Goal: Information Seeking & Learning: Learn about a topic

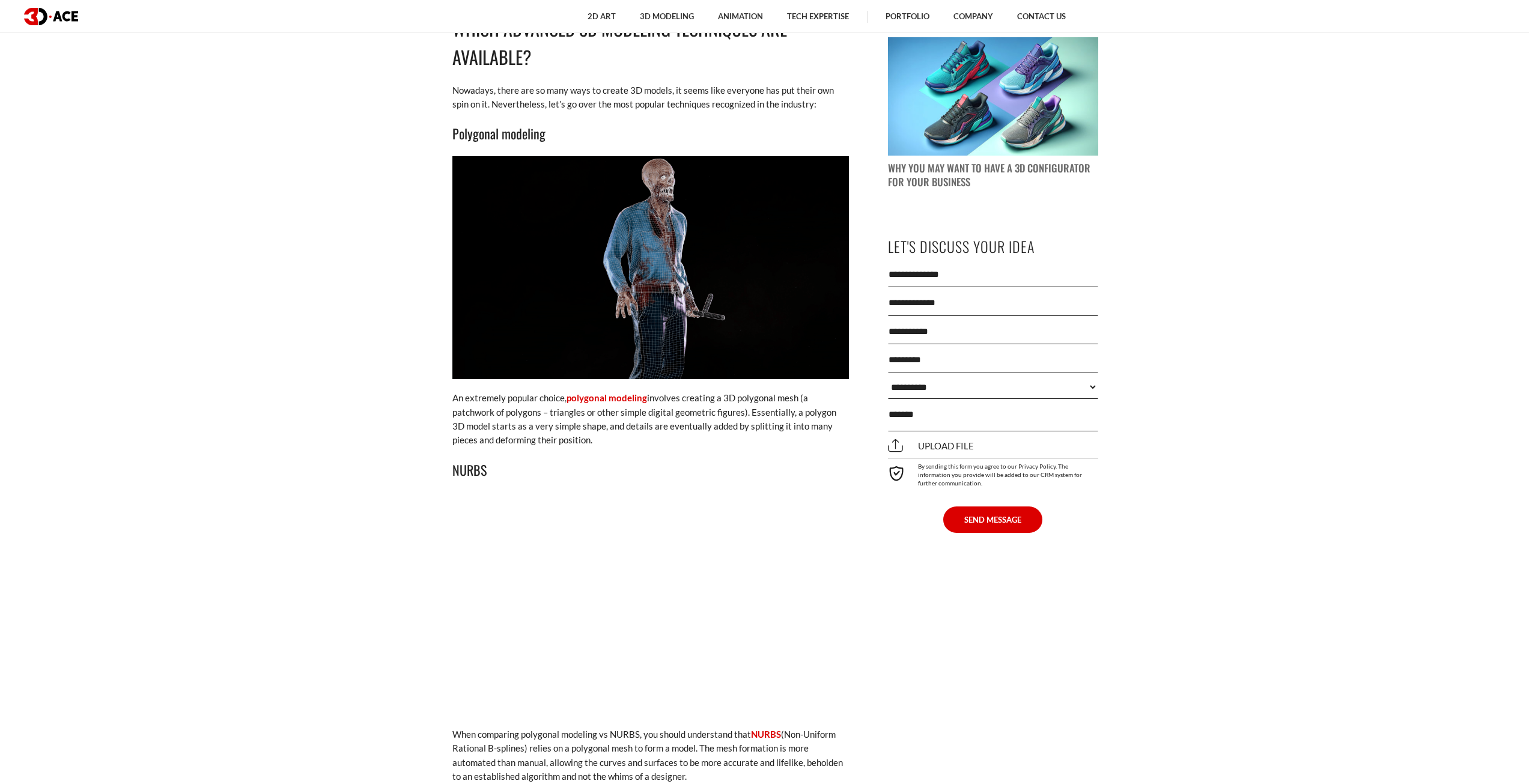
scroll to position [1502, 0]
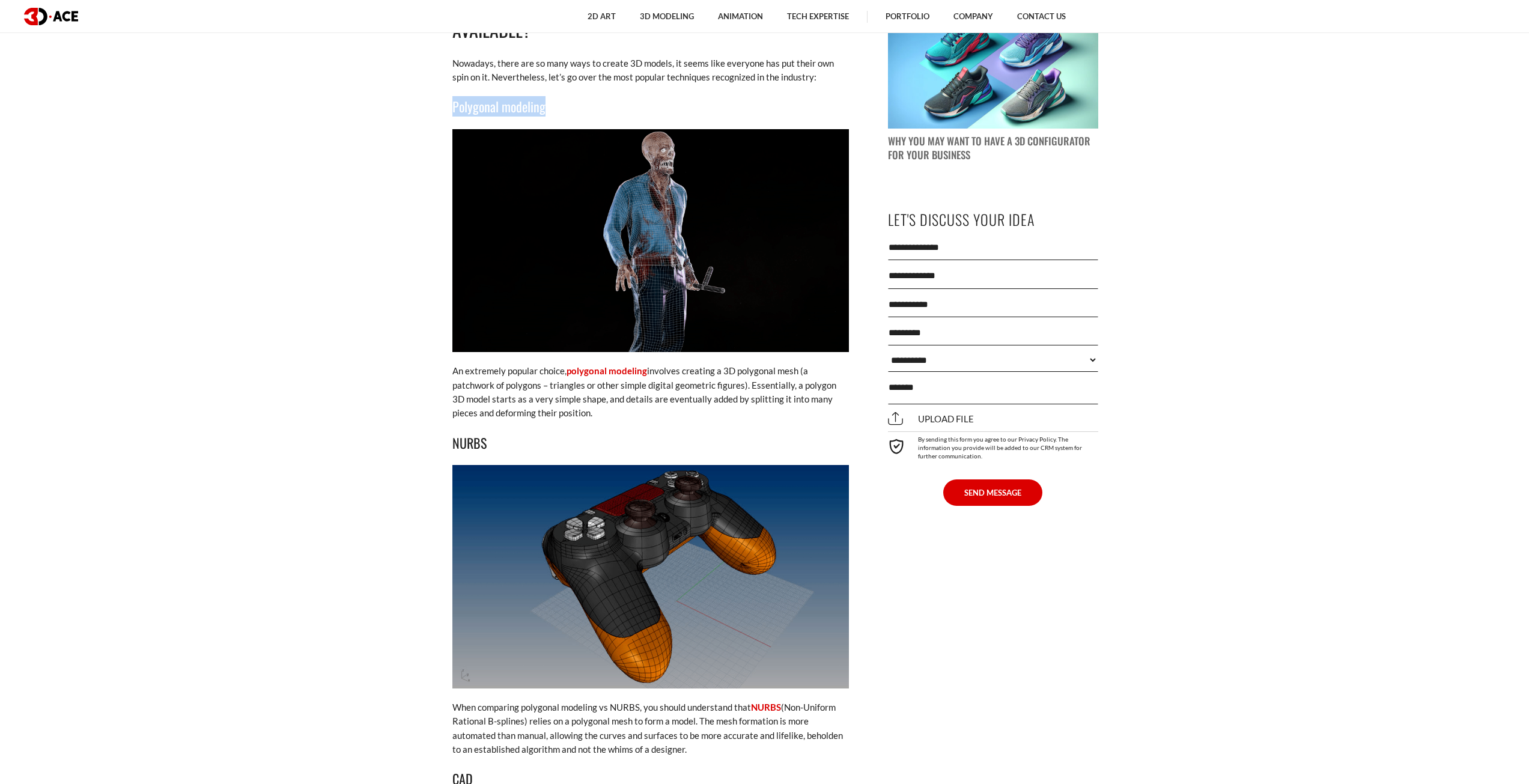
drag, startPoint x: 435, startPoint y: 104, endPoint x: 562, endPoint y: 102, distance: 127.0
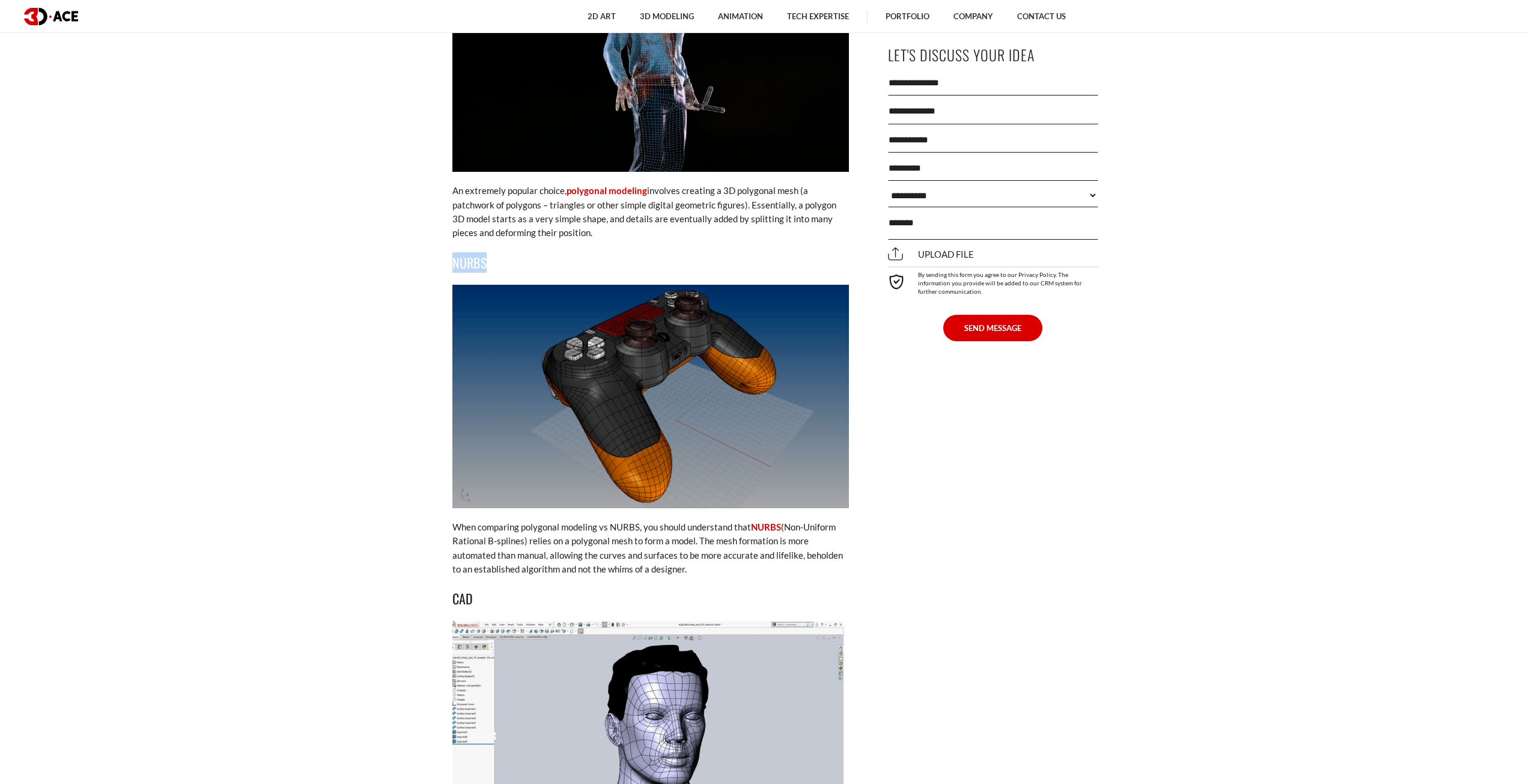
drag, startPoint x: 441, startPoint y: 262, endPoint x: 531, endPoint y: 259, distance: 90.0
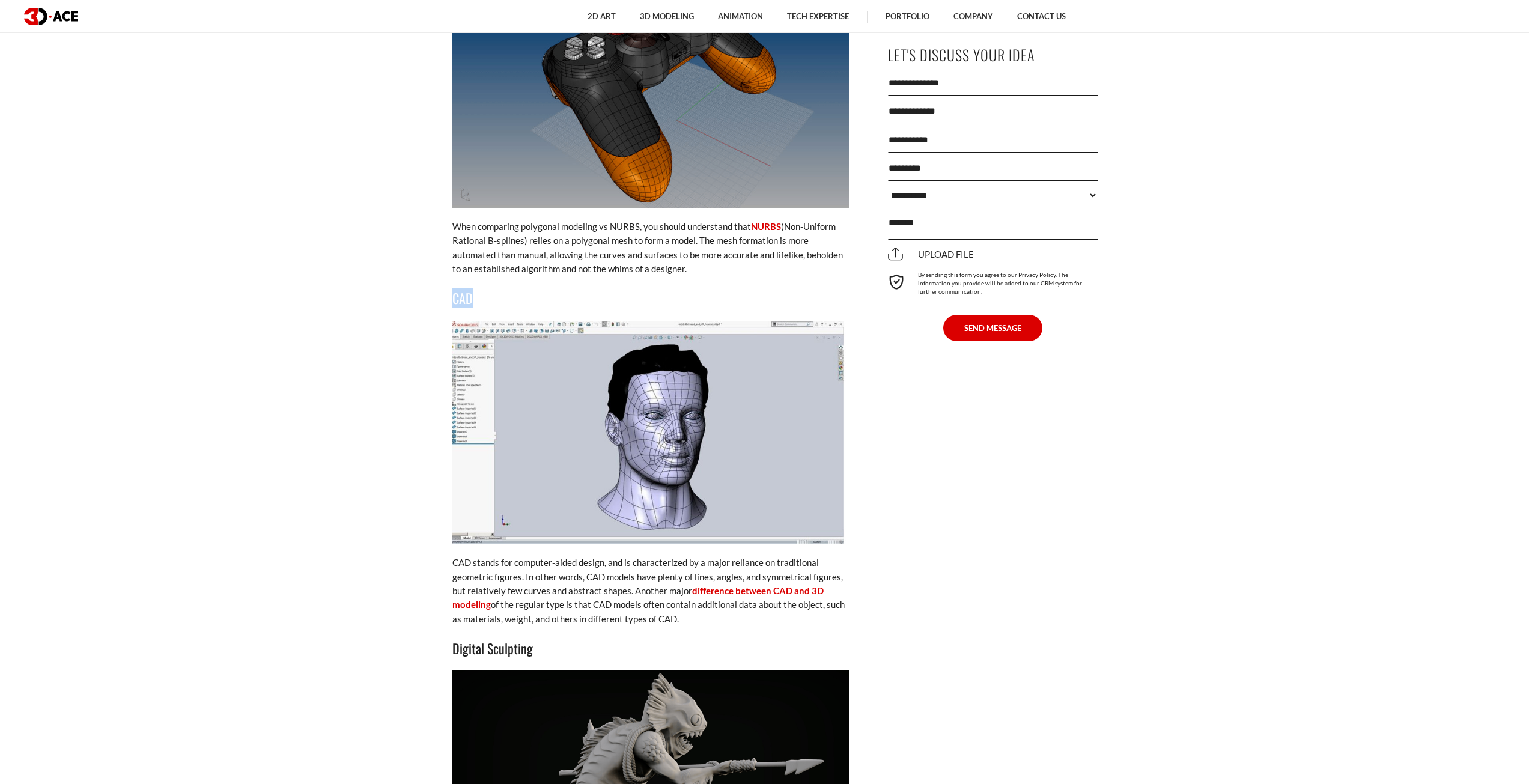
drag, startPoint x: 479, startPoint y: 297, endPoint x: 549, endPoint y: 287, distance: 70.7
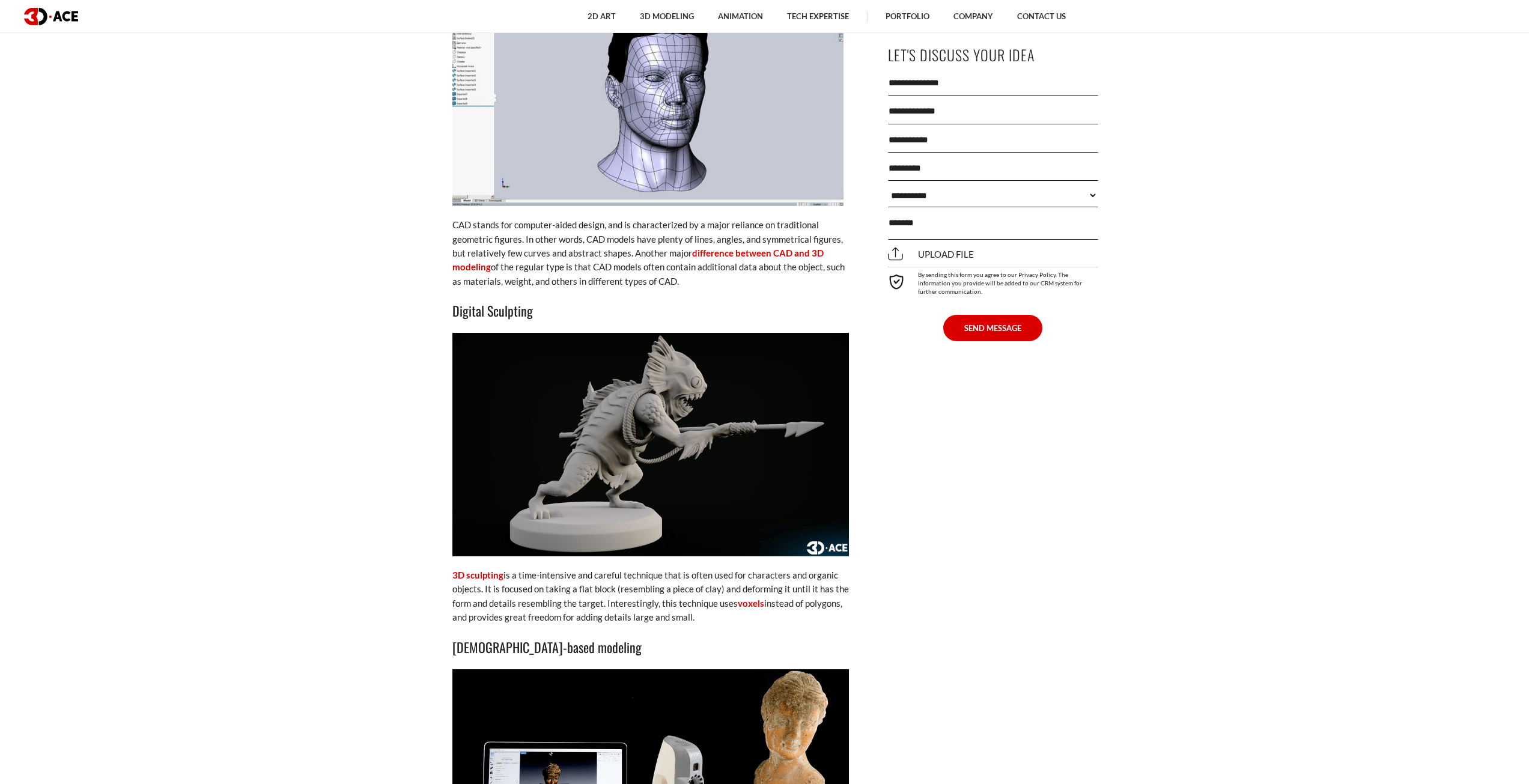
scroll to position [2343, 0]
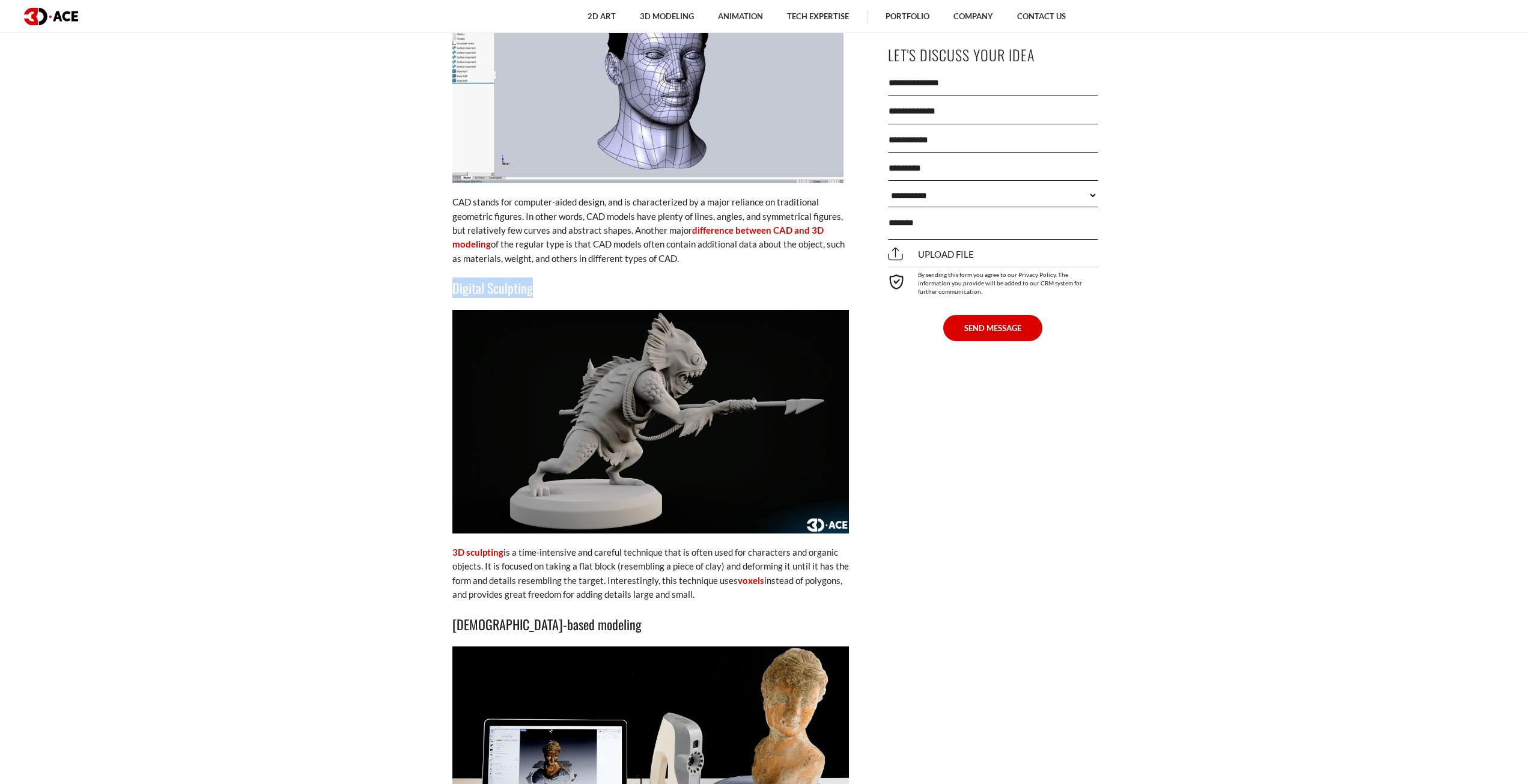
drag, startPoint x: 430, startPoint y: 287, endPoint x: 576, endPoint y: 285, distance: 146.0
click at [576, 285] on div "[DATE] As we look at the countless 3D models popping up in our movies, TV shows…" at bounding box center [651, 538] width 457 height 4136
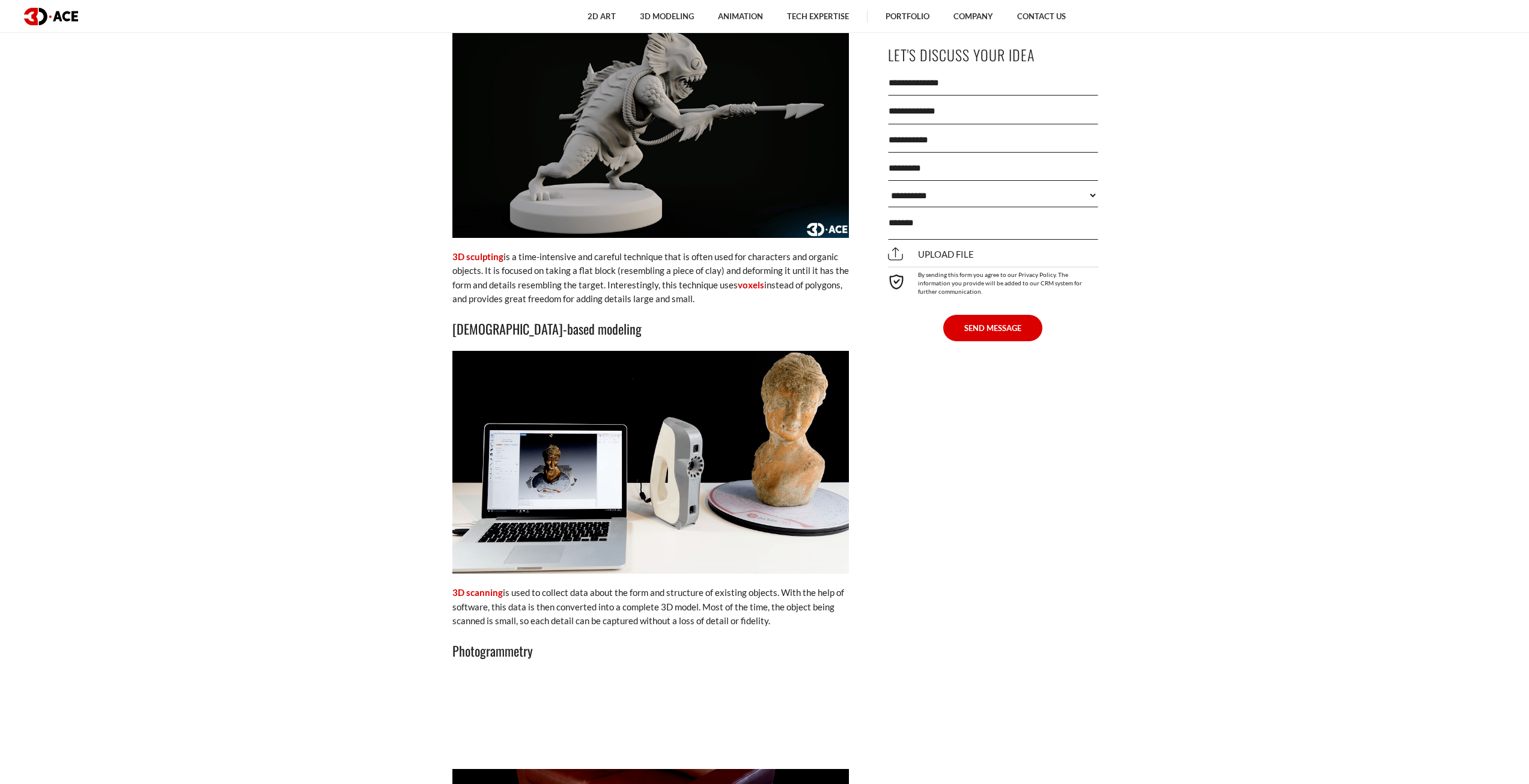
scroll to position [2643, 0]
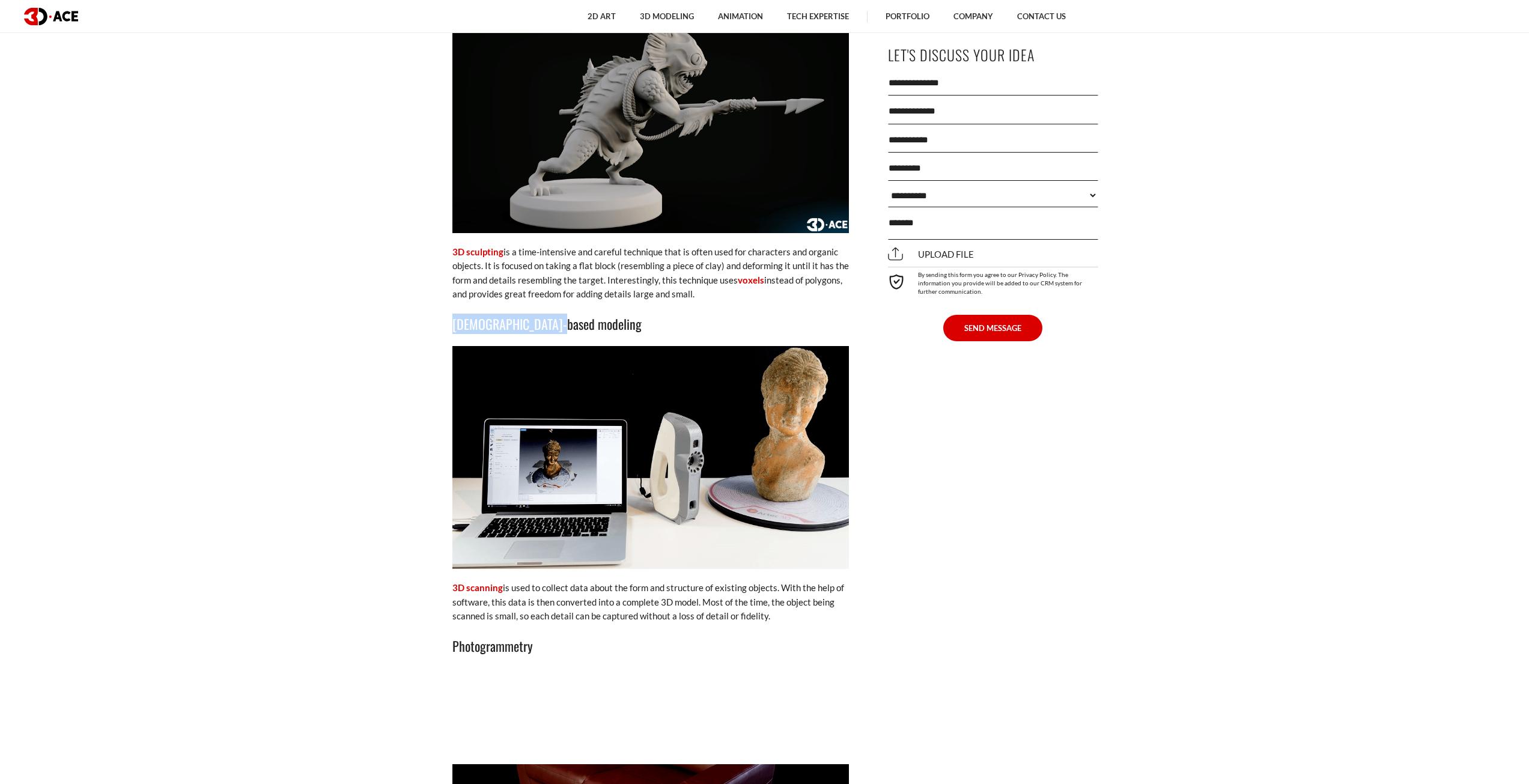
drag, startPoint x: 462, startPoint y: 324, endPoint x: 564, endPoint y: 319, distance: 102.1
click at [564, 319] on div "[DATE] As we look at the countless 3D models popping up in our movies, TV shows…" at bounding box center [651, 199] width 439 height 4059
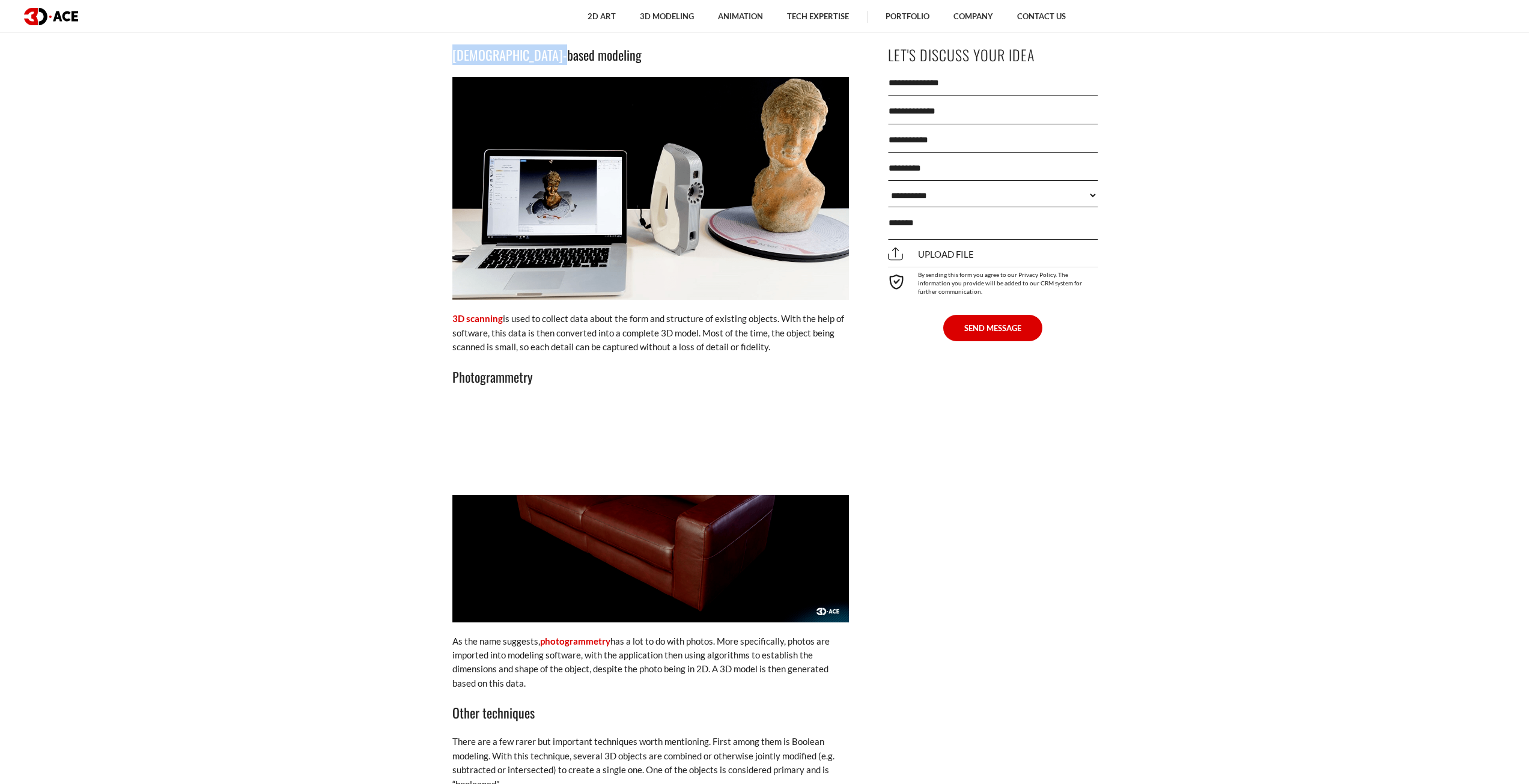
scroll to position [2944, 0]
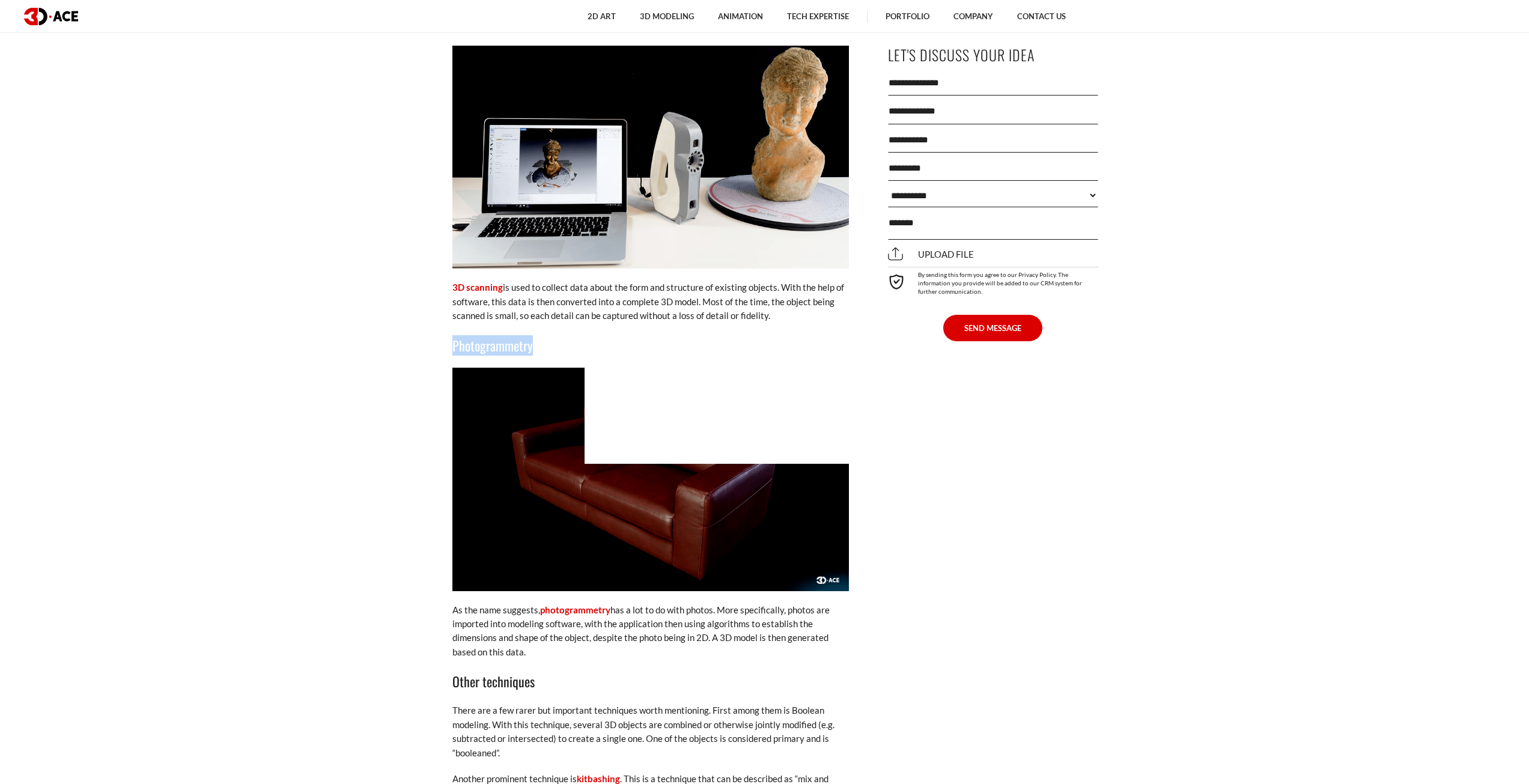
drag, startPoint x: 440, startPoint y: 350, endPoint x: 552, endPoint y: 347, distance: 112.0
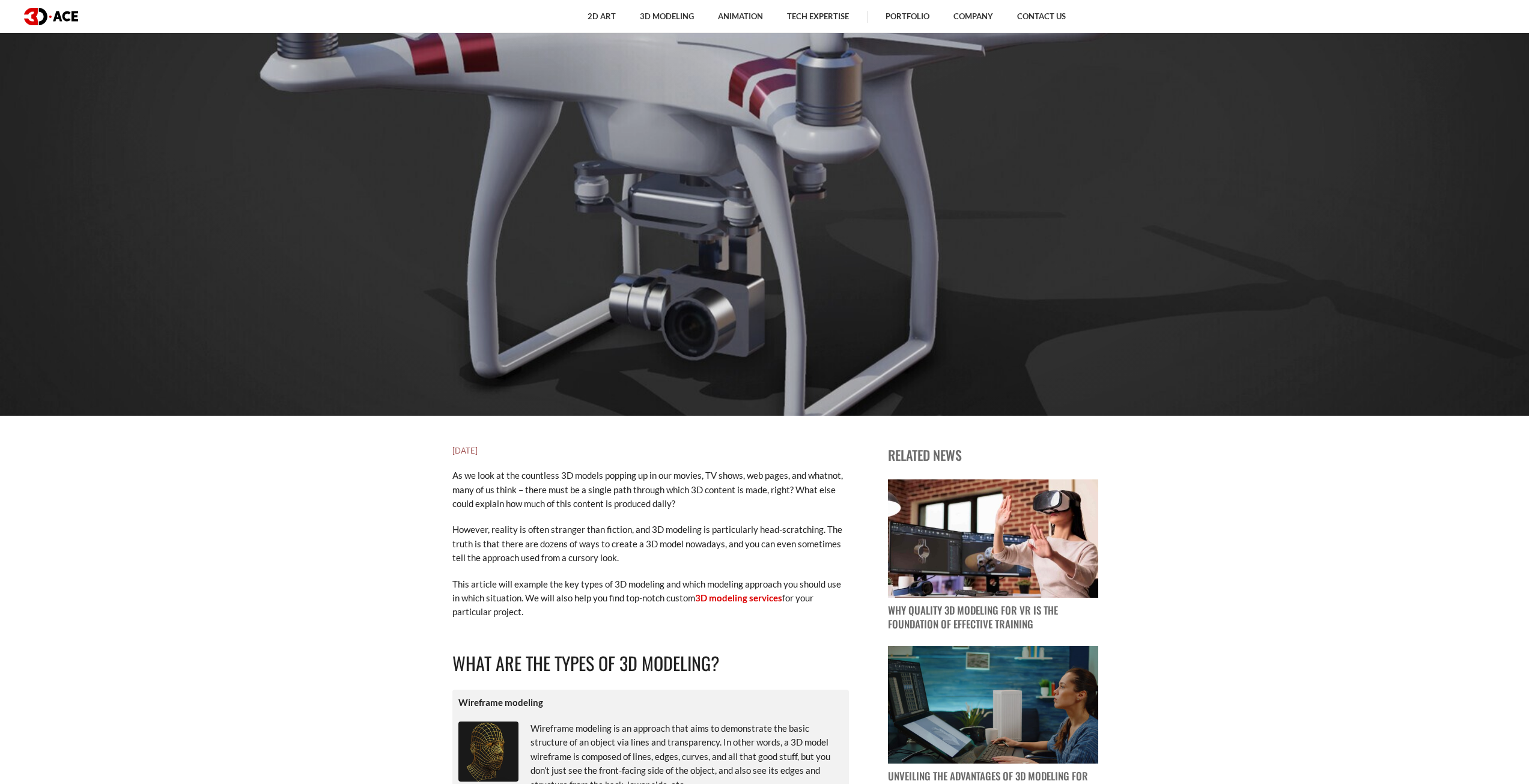
scroll to position [481, 0]
